Goal: Task Accomplishment & Management: Use online tool/utility

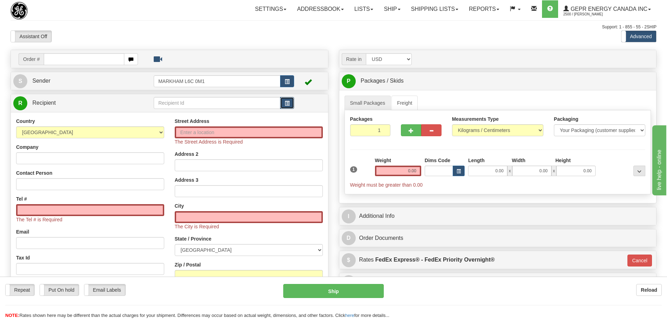
click at [284, 105] on button "button" at bounding box center [287, 103] width 14 height 12
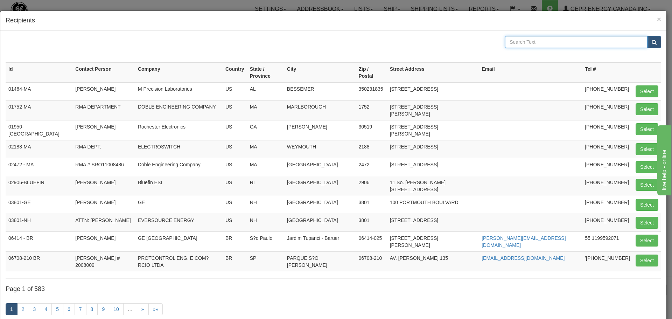
click at [569, 42] on input "text" at bounding box center [576, 42] width 142 height 12
click at [646, 86] on button "Select" at bounding box center [647, 91] width 23 height 12
type input "01464-MA"
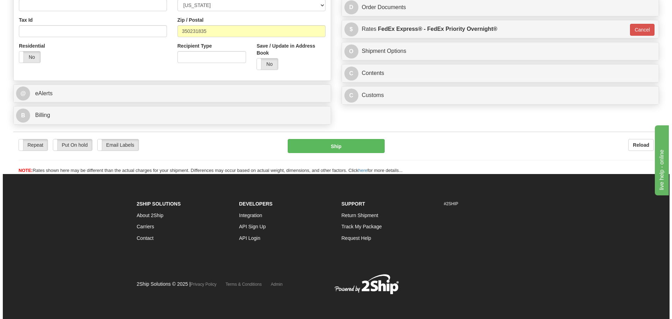
scroll to position [231, 0]
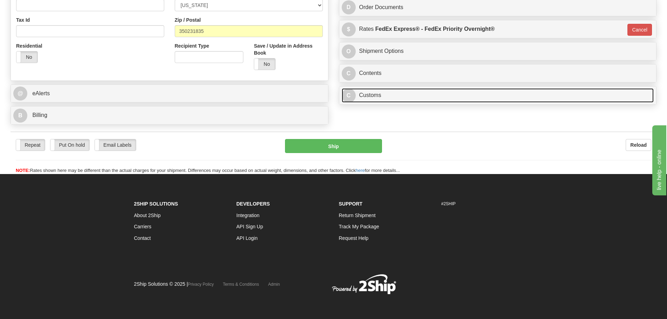
type input "0.00"
click at [366, 91] on link "C Customs" at bounding box center [498, 95] width 312 height 14
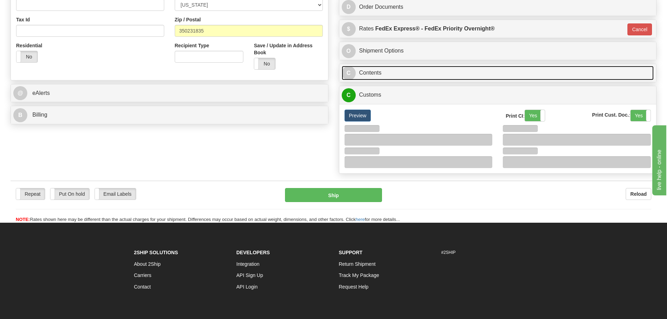
click at [390, 71] on link "C Contents" at bounding box center [498, 73] width 312 height 14
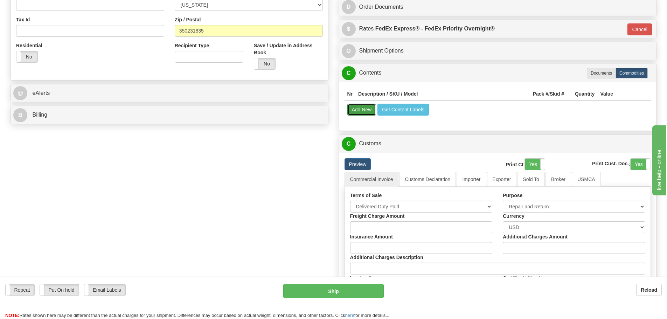
click at [371, 111] on button "Add New" at bounding box center [361, 110] width 29 height 12
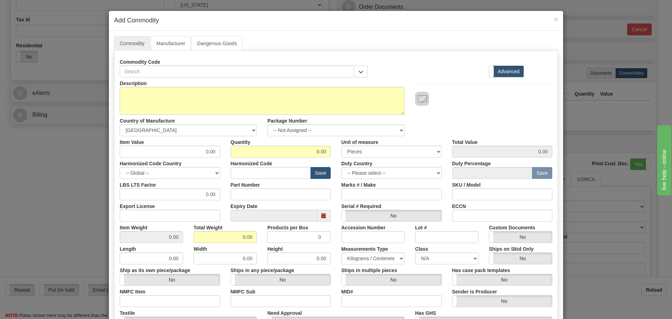
click at [271, 58] on div "Commodity Code" at bounding box center [244, 66] width 248 height 21
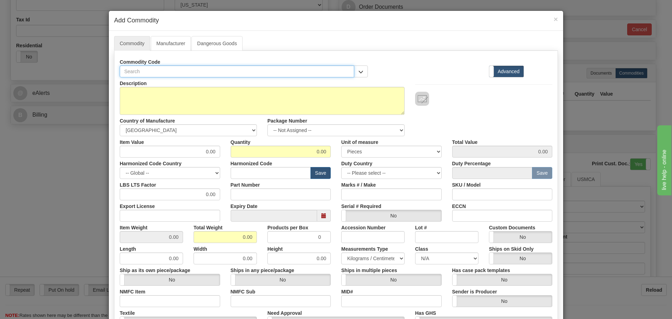
click at [270, 73] on input "text" at bounding box center [237, 71] width 235 height 12
type input "18"
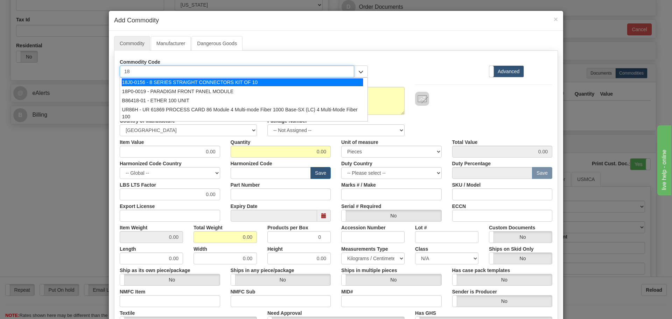
click at [262, 82] on div "18J0-0156 - 8 SERIES STRAIGHT CONNECTORS KIT OF 10" at bounding box center [242, 82] width 241 height 8
